Goal: Task Accomplishment & Management: Manage account settings

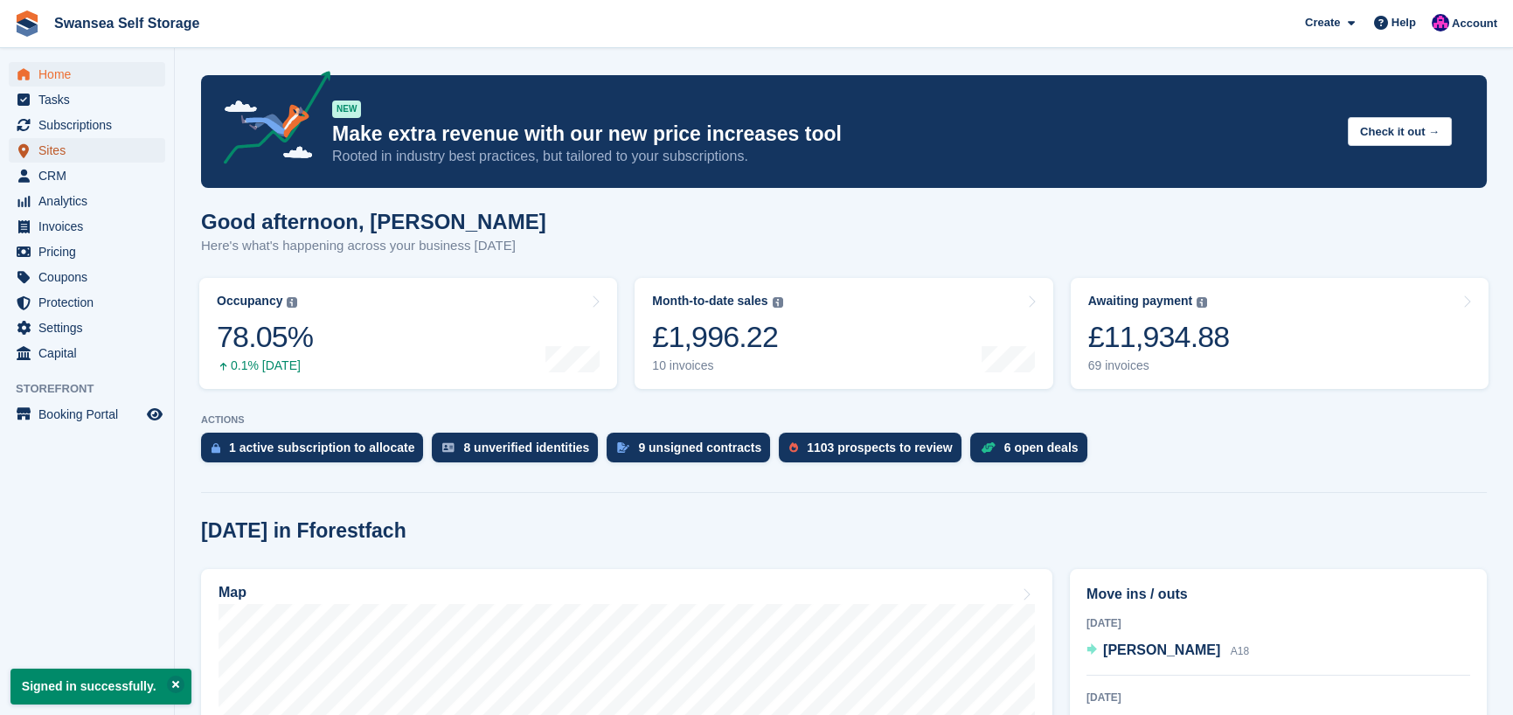
click at [76, 155] on span "Sites" at bounding box center [90, 150] width 105 height 24
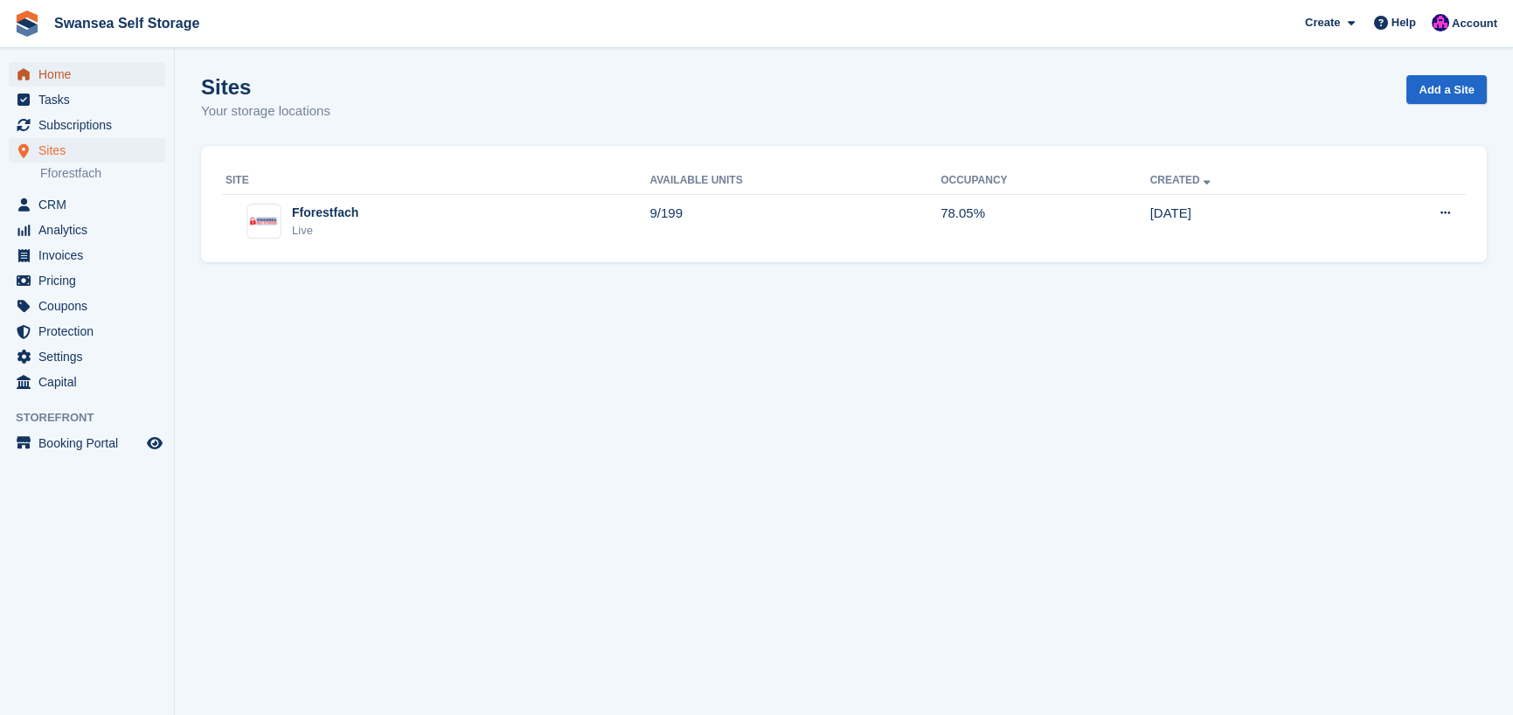
click at [45, 82] on span "Home" at bounding box center [90, 74] width 105 height 24
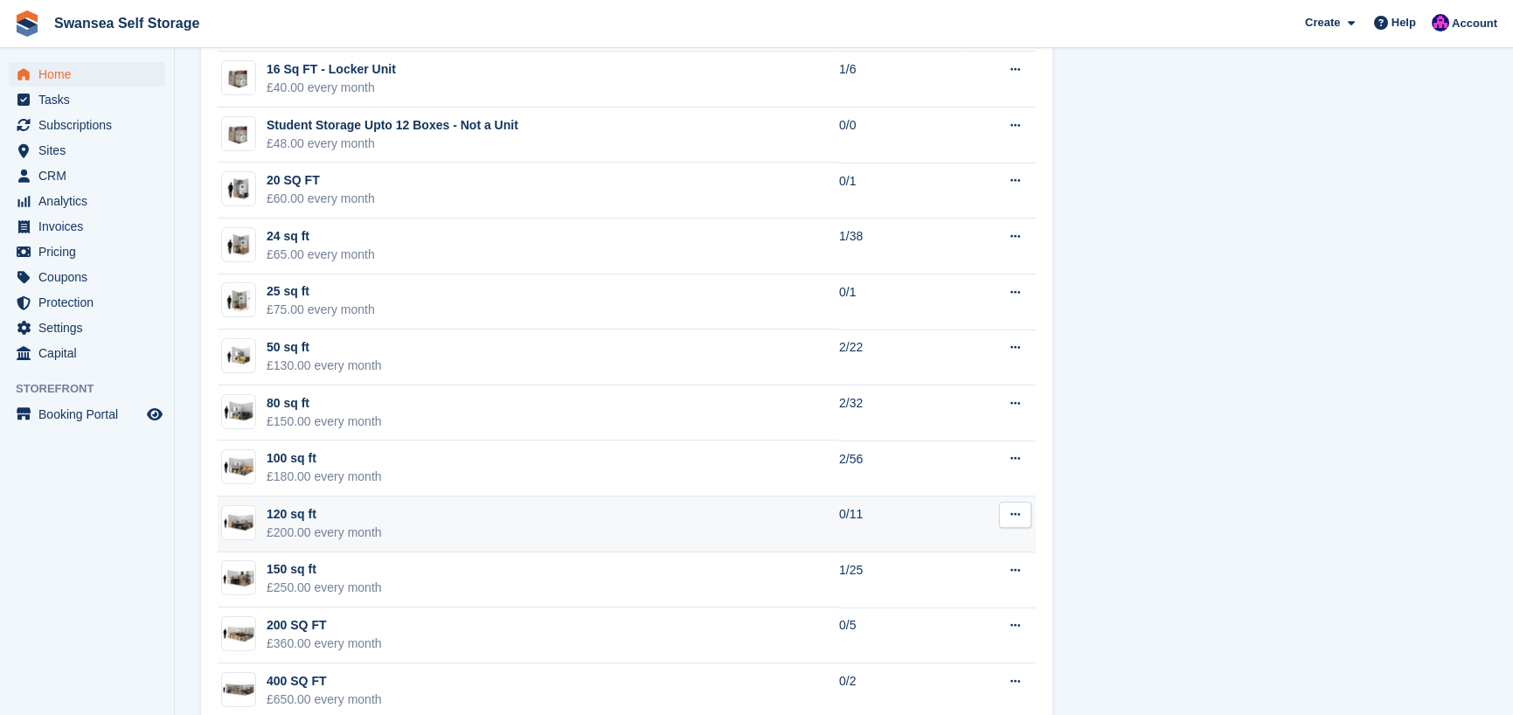
scroll to position [1118, 0]
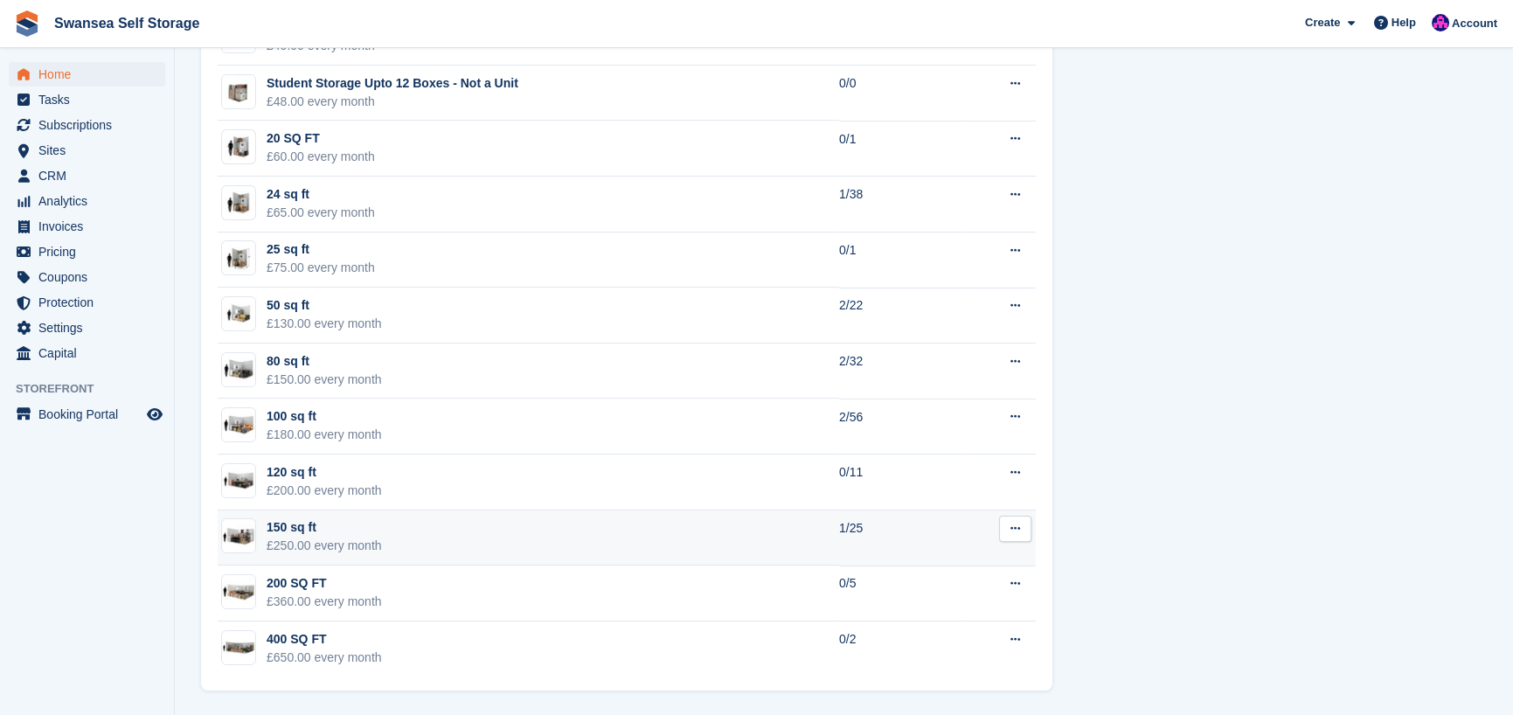
click at [689, 532] on td "150 sq ft £250.00 every month" at bounding box center [528, 538] width 621 height 56
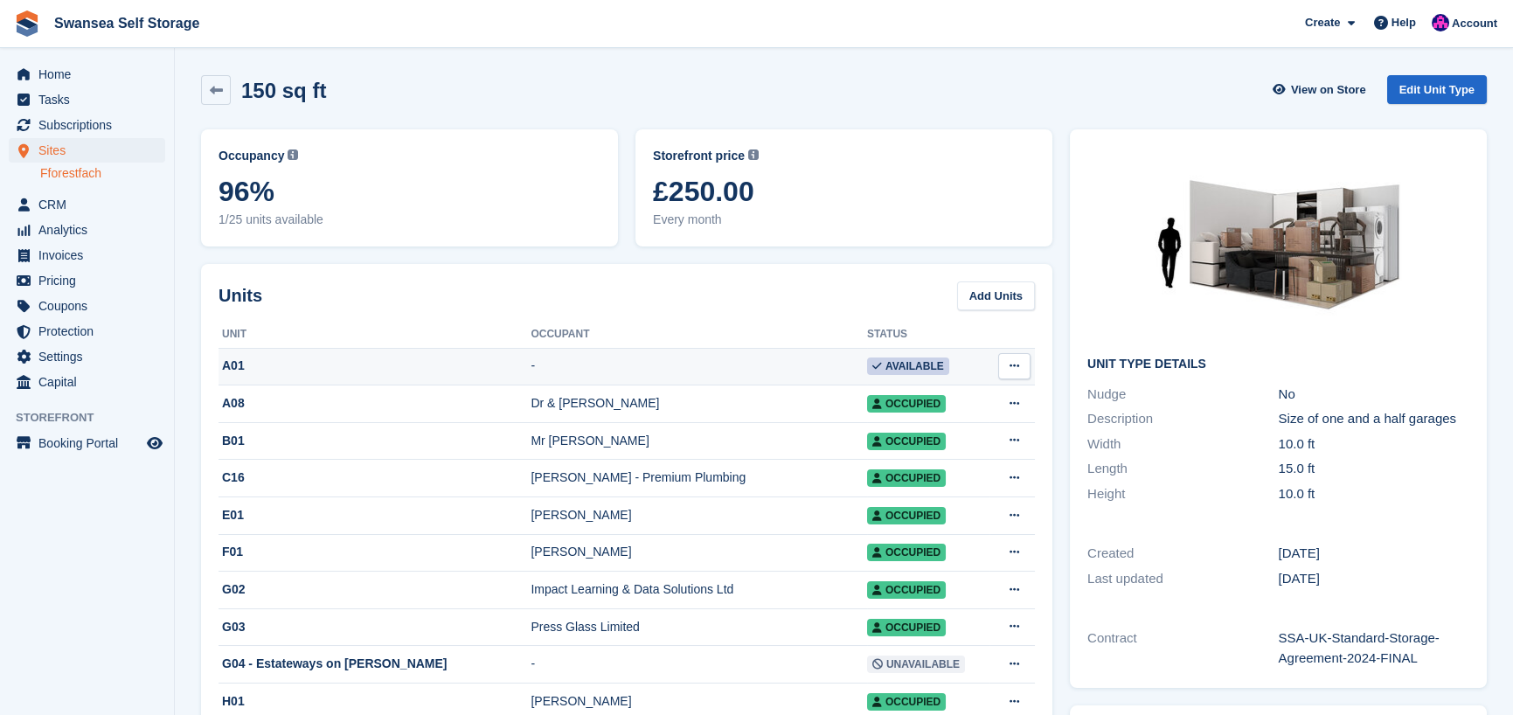
click at [749, 361] on td "-" at bounding box center [698, 367] width 336 height 38
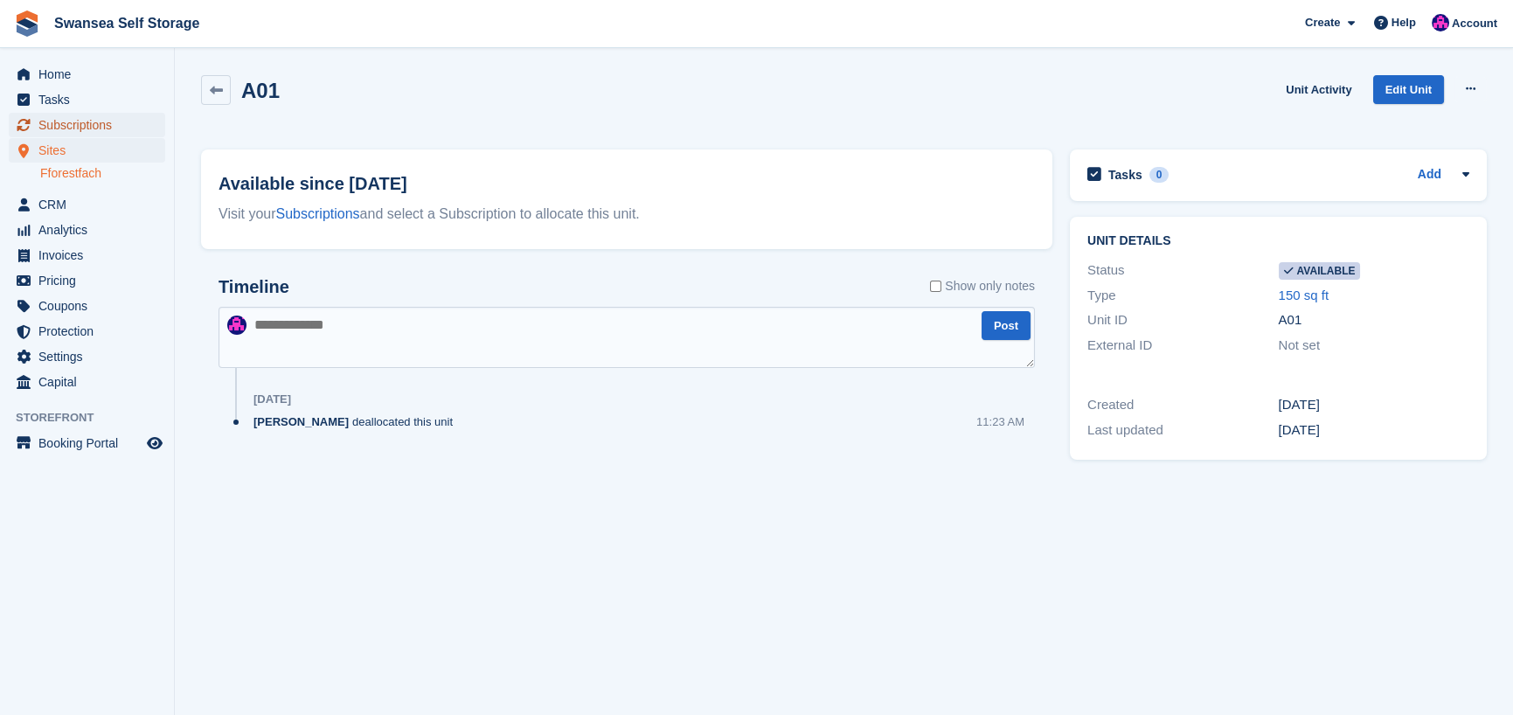
click at [63, 121] on span "Subscriptions" at bounding box center [90, 125] width 105 height 24
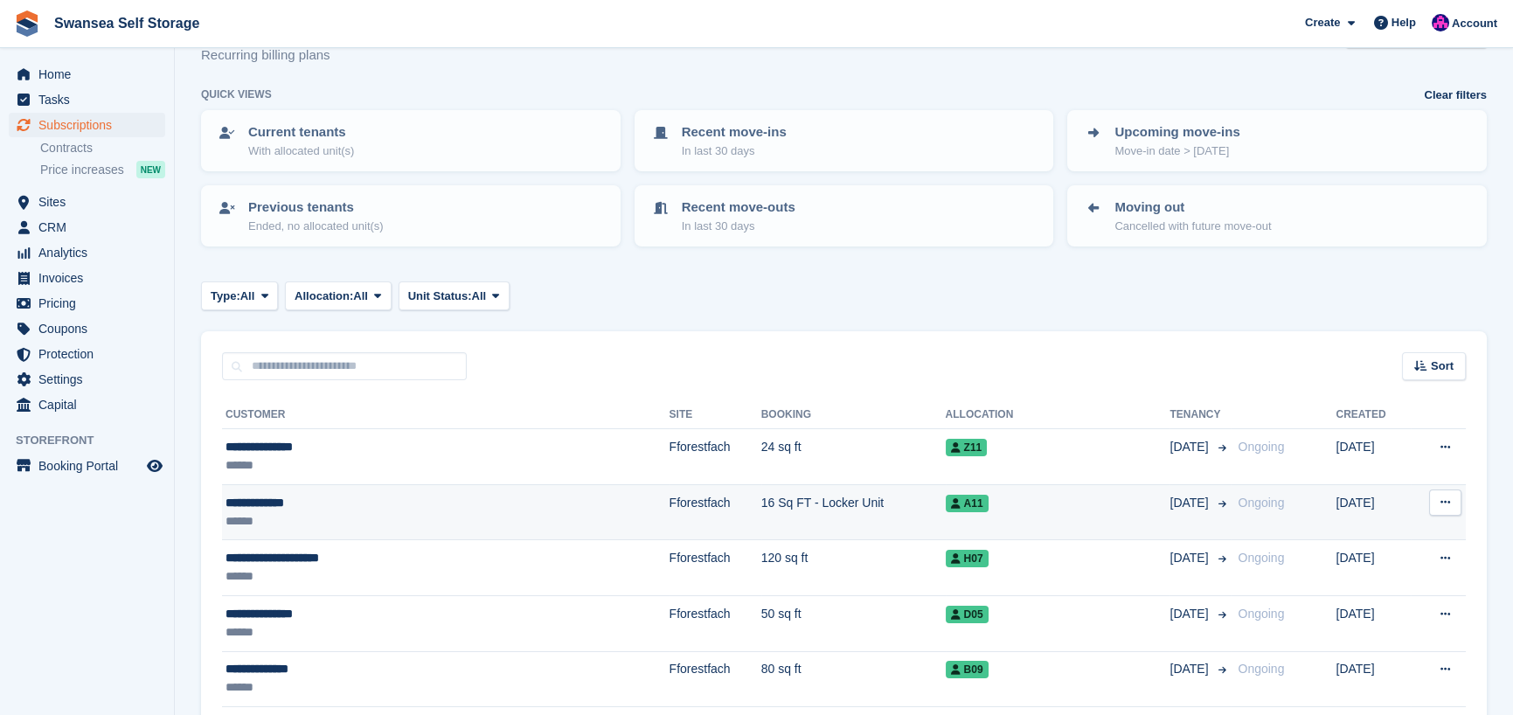
scroll to position [87, 0]
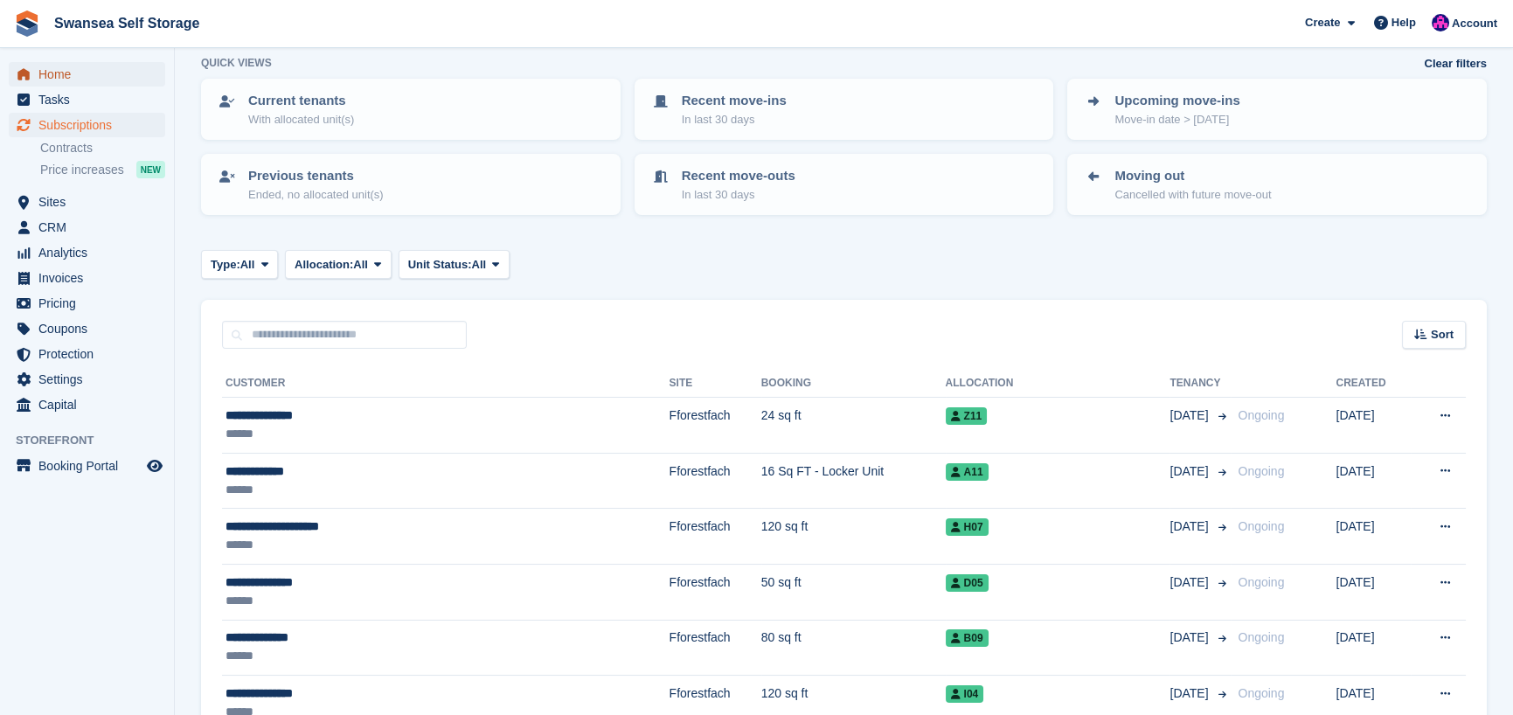
click at [66, 84] on span "Home" at bounding box center [90, 74] width 105 height 24
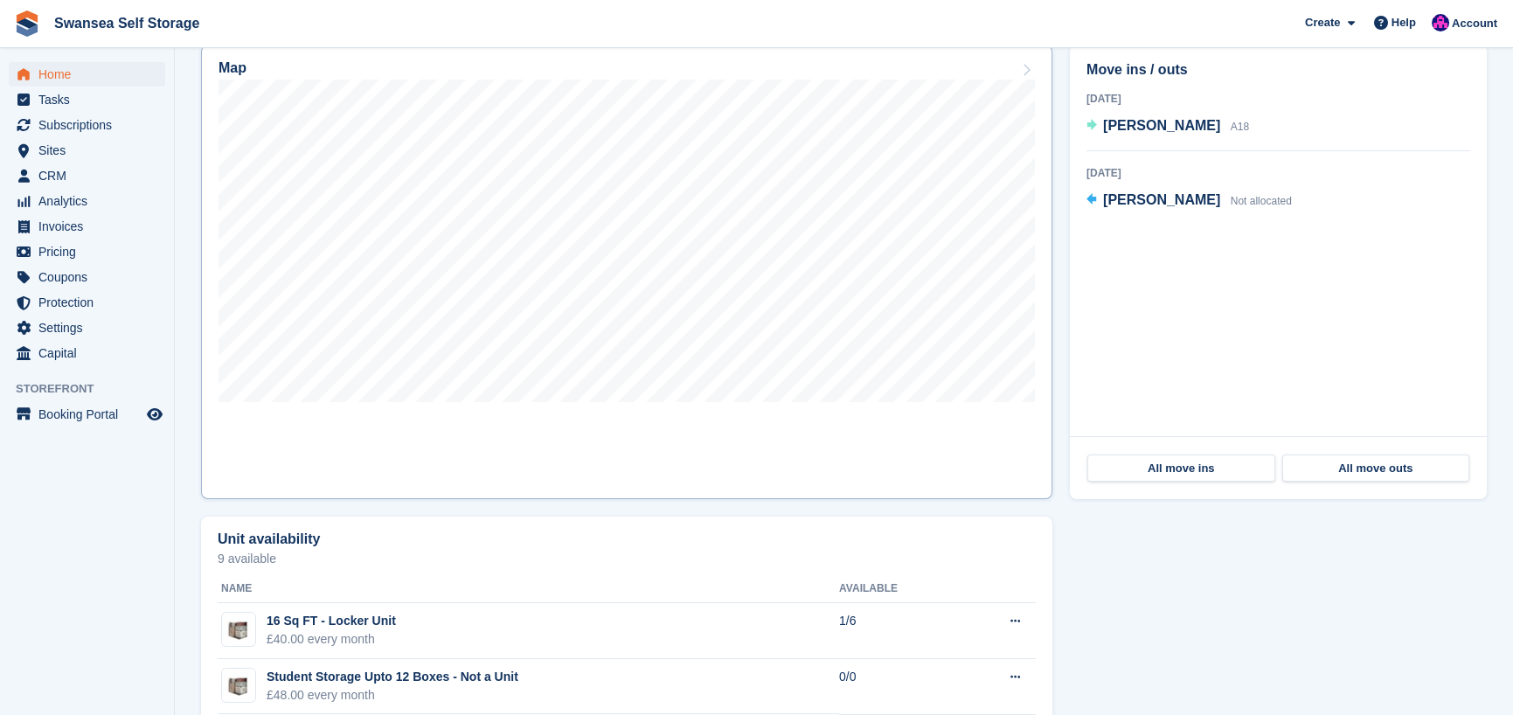
scroll to position [437, 0]
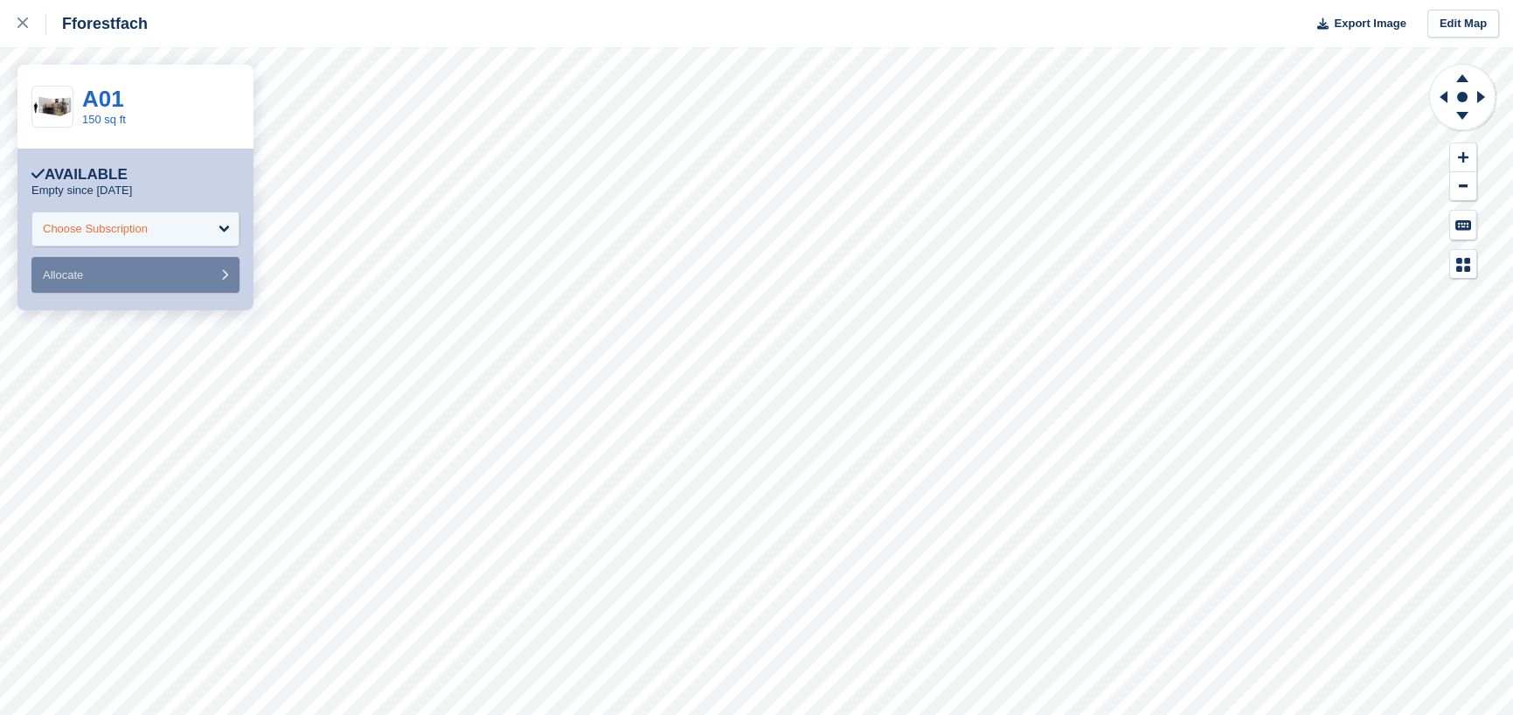
click at [125, 233] on div "Choose Subscription" at bounding box center [95, 228] width 105 height 17
